Goal: Find specific page/section: Find specific page/section

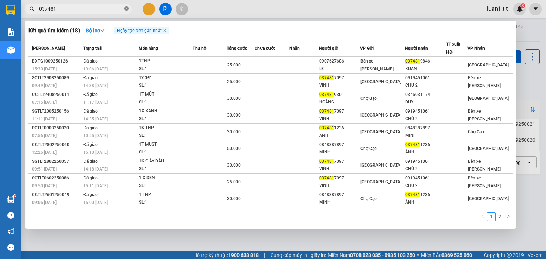
click at [127, 10] on icon "close-circle" at bounding box center [126, 8] width 4 height 4
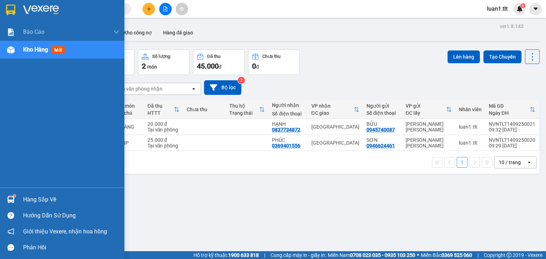
click at [18, 9] on div at bounding box center [62, 11] width 124 height 23
click at [15, 17] on div at bounding box center [62, 11] width 124 height 23
click at [23, 8] on img at bounding box center [41, 10] width 36 height 11
